Goal: Transaction & Acquisition: Purchase product/service

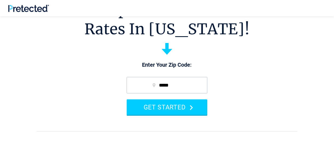
scroll to position [42, 0]
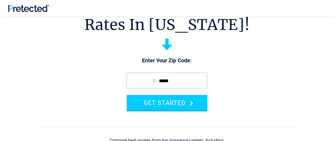
click at [190, 103] on button "GET STARTED" at bounding box center [167, 103] width 81 height 16
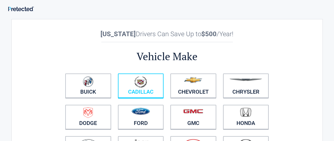
click at [133, 93] on link "Cadillac" at bounding box center [141, 86] width 46 height 25
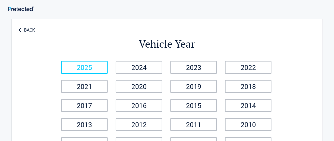
click at [81, 73] on link "2025" at bounding box center [84, 67] width 46 height 12
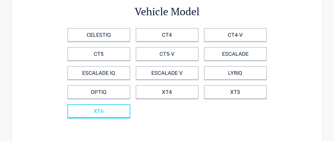
click at [90, 117] on link "XT6" at bounding box center [98, 112] width 63 height 14
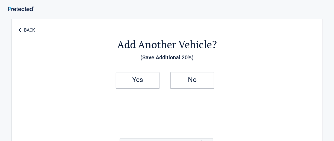
click at [127, 87] on link "Yes" at bounding box center [138, 80] width 44 height 16
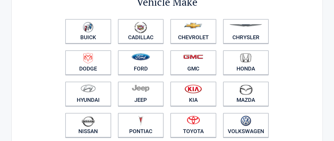
scroll to position [55, 0]
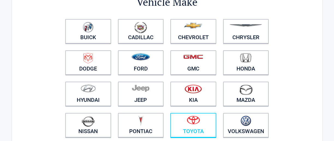
click at [181, 131] on link "Toyota" at bounding box center [193, 125] width 46 height 25
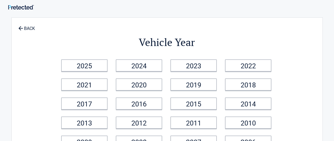
scroll to position [0, 0]
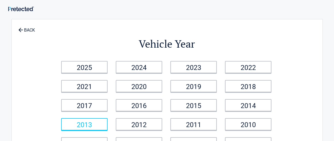
click at [83, 128] on link "2013" at bounding box center [84, 125] width 46 height 12
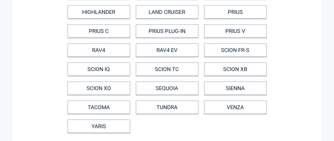
scroll to position [94, 0]
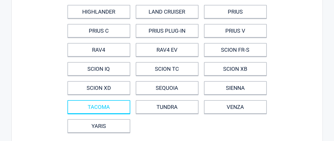
click at [81, 107] on link "TACOMA" at bounding box center [98, 108] width 63 height 14
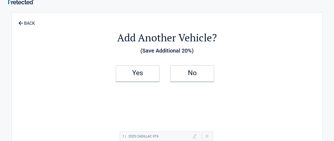
scroll to position [0, 0]
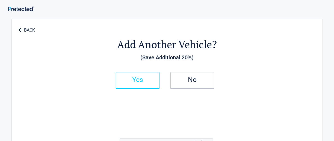
click at [133, 80] on h2 "Yes" at bounding box center [138, 80] width 32 height 4
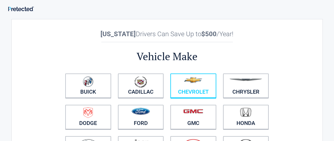
click at [180, 88] on figure at bounding box center [193, 82] width 39 height 12
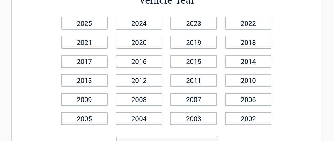
scroll to position [46, 0]
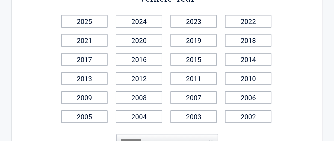
click at [131, 121] on link "2004" at bounding box center [139, 117] width 46 height 12
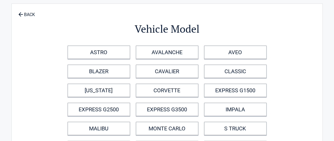
scroll to position [0, 0]
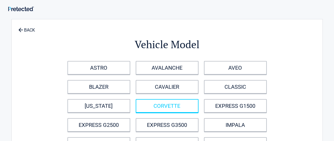
click at [154, 108] on link "CORVETTE" at bounding box center [167, 106] width 63 height 14
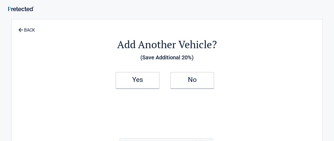
click at [184, 84] on link "No" at bounding box center [192, 80] width 44 height 16
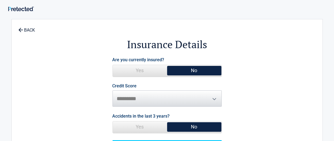
click at [135, 73] on span "Yes" at bounding box center [140, 70] width 54 height 11
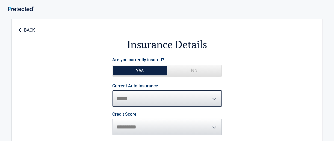
click at [215, 96] on select "**********" at bounding box center [167, 99] width 109 height 16
click at [209, 103] on select "**********" at bounding box center [167, 99] width 109 height 16
select select "**********"
click at [113, 91] on select "**********" at bounding box center [167, 99] width 109 height 16
click at [214, 128] on span "Credit Score ********* **** ******* ****" at bounding box center [167, 124] width 109 height 23
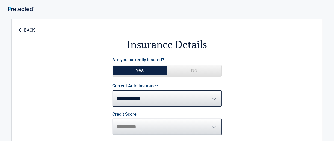
click at [119, 129] on select "********* **** ******* ****" at bounding box center [167, 127] width 109 height 16
click at [113, 119] on select "********* **** ******* ****" at bounding box center [167, 127] width 109 height 16
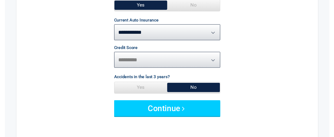
scroll to position [67, 0]
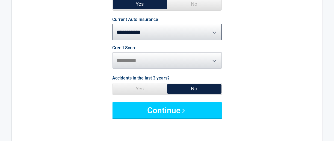
click at [139, 90] on span "Yes" at bounding box center [140, 89] width 54 height 11
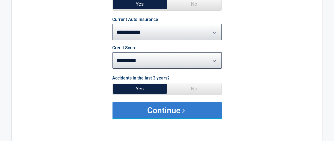
click at [182, 111] on button "Continue" at bounding box center [167, 110] width 109 height 16
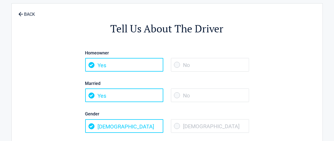
scroll to position [0, 0]
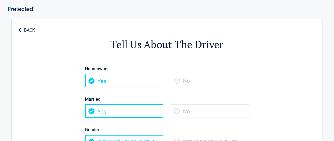
click at [95, 80] on span "Yes" at bounding box center [124, 81] width 78 height 14
click at [96, 109] on span "Yes" at bounding box center [124, 112] width 78 height 14
click at [104, 85] on span "Yes" at bounding box center [124, 81] width 78 height 14
click at [88, 110] on span "Yes" at bounding box center [124, 112] width 78 height 14
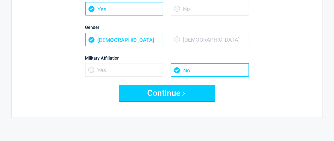
scroll to position [104, 0]
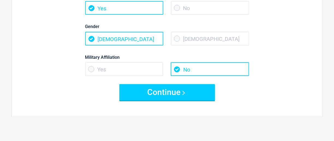
click at [240, 69] on span "No" at bounding box center [210, 70] width 78 height 14
click at [178, 70] on span "No" at bounding box center [210, 70] width 78 height 14
click at [235, 75] on span "No" at bounding box center [210, 70] width 78 height 14
click at [233, 73] on span "No" at bounding box center [210, 70] width 78 height 14
click at [232, 75] on span "No" at bounding box center [210, 70] width 78 height 14
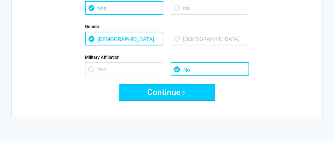
click at [88, 69] on span "Yes" at bounding box center [124, 70] width 78 height 14
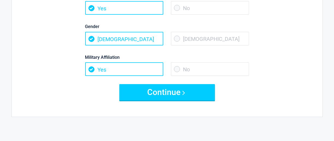
click at [139, 93] on button "Continue" at bounding box center [167, 92] width 96 height 16
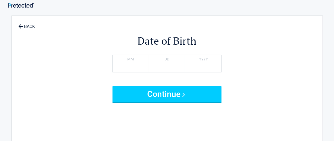
scroll to position [0, 0]
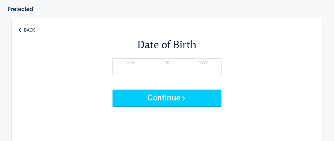
click at [110, 117] on div "Date of Birth * MM ** DD **** YYYY In order to enjoy our services you must be 1…" at bounding box center [167, 114] width 251 height 179
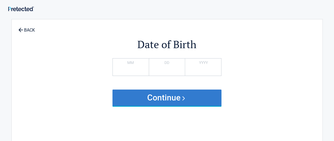
click at [181, 97] on button "Continue" at bounding box center [167, 98] width 109 height 16
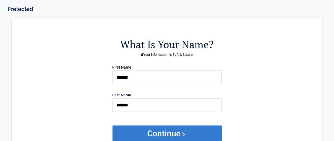
click at [184, 134] on button "Continue" at bounding box center [167, 134] width 109 height 16
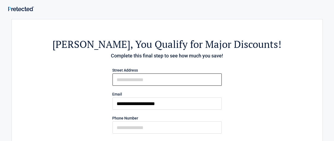
click at [120, 81] on input "First Name" at bounding box center [167, 80] width 109 height 12
type input "**********"
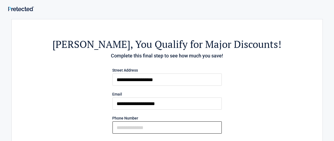
click at [121, 128] on input "Phone Number" at bounding box center [167, 128] width 109 height 12
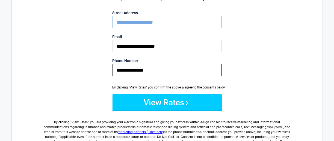
scroll to position [67, 0]
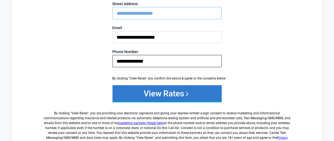
type input "**********"
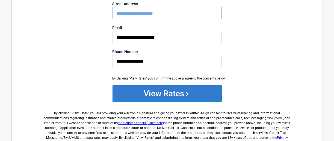
click at [160, 96] on button "View Rates" at bounding box center [167, 93] width 109 height 16
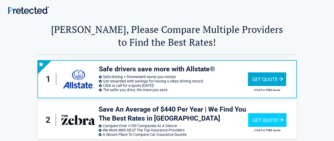
click at [280, 79] on div "Get Quote" at bounding box center [267, 80] width 38 height 14
